Goal: Task Accomplishment & Management: Manage account settings

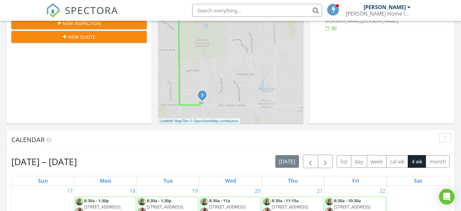
scroll to position [83, 0]
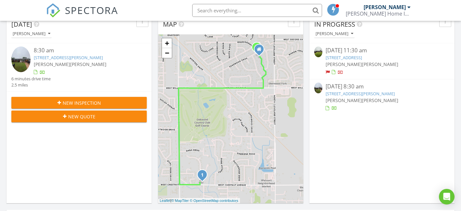
click at [336, 93] on link "609 Lisa Ln, Enid, OK 73703" at bounding box center [360, 94] width 69 height 6
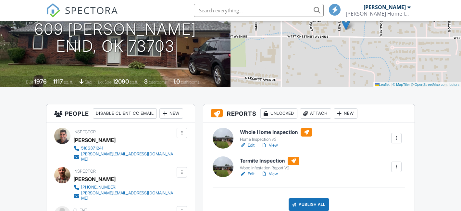
click at [325, 119] on div "Attach" at bounding box center [315, 113] width 31 height 10
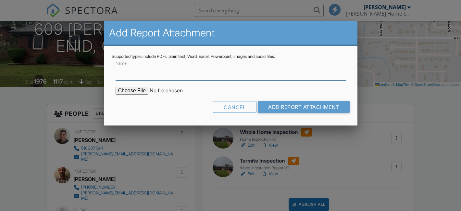
click at [141, 74] on input "Name" at bounding box center [231, 72] width 230 height 16
type input "ODAFF-1 Official Termite Report"
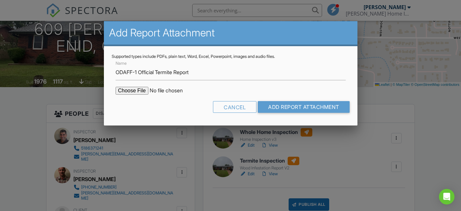
click at [141, 89] on input "file" at bounding box center [171, 91] width 110 height 8
type input "C:\fakepath\609 Lisa Lane 73773.pdf"
click at [279, 106] on input "Add Report Attachment" at bounding box center [304, 107] width 92 height 12
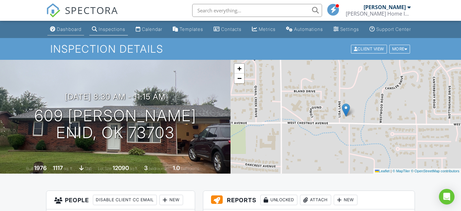
click at [59, 32] on div "Dashboard" at bounding box center [69, 29] width 25 height 6
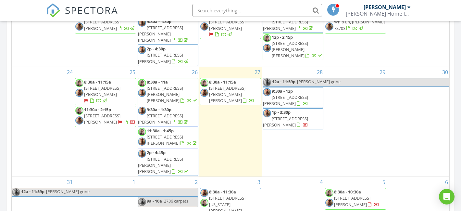
scroll to position [370, 0]
